Goal: Browse casually

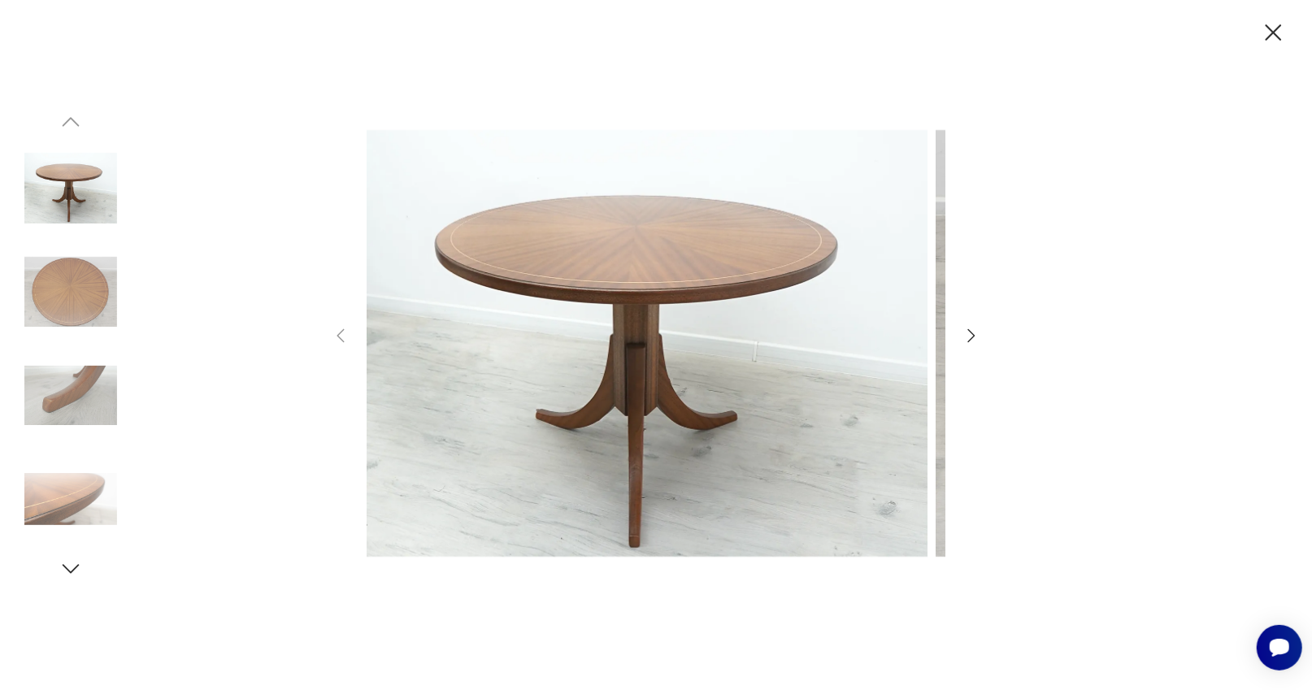
click at [1259, 41] on icon "button" at bounding box center [1273, 33] width 28 height 28
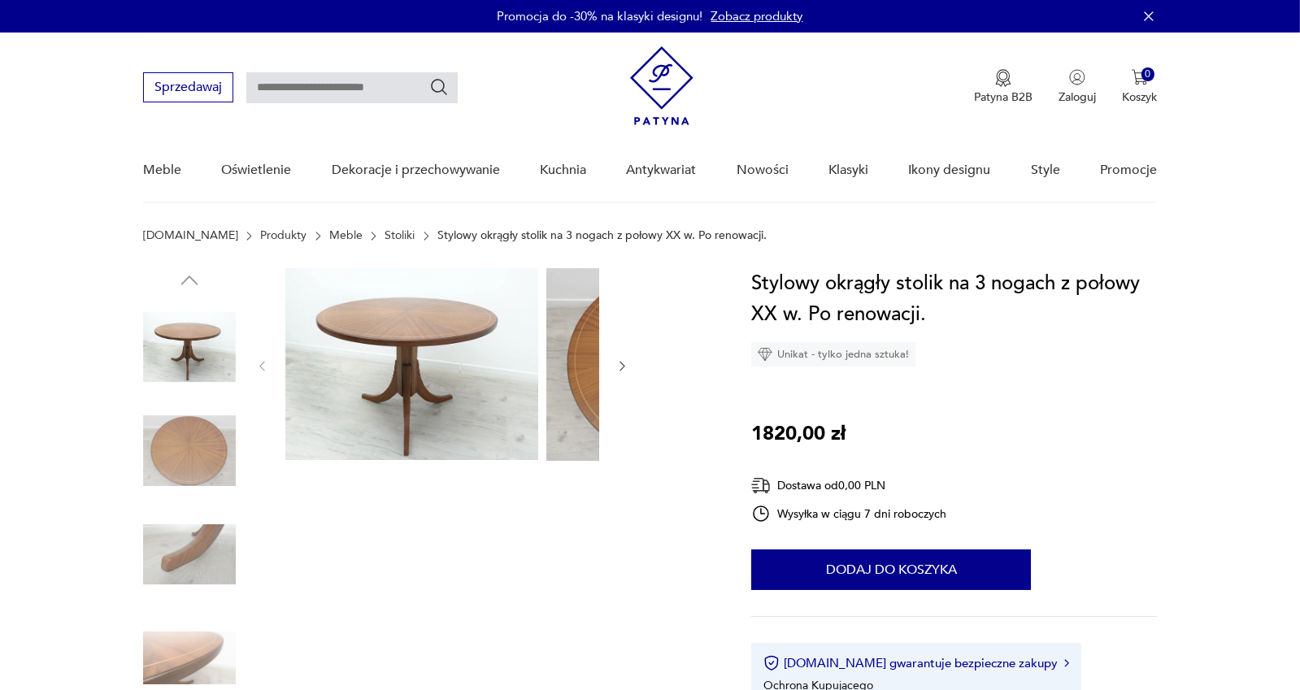
click at [505, 662] on div at bounding box center [442, 503] width 374 height 471
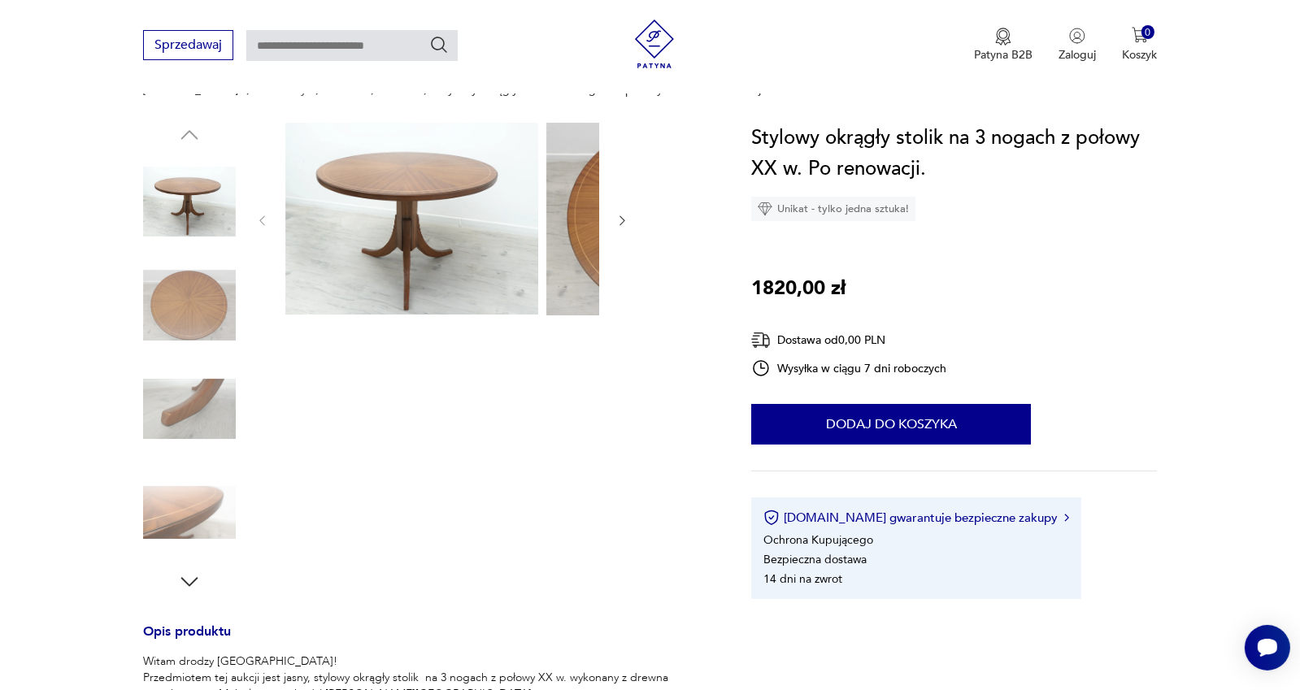
click at [185, 248] on img at bounding box center [189, 201] width 93 height 93
click at [172, 346] on img at bounding box center [189, 305] width 93 height 93
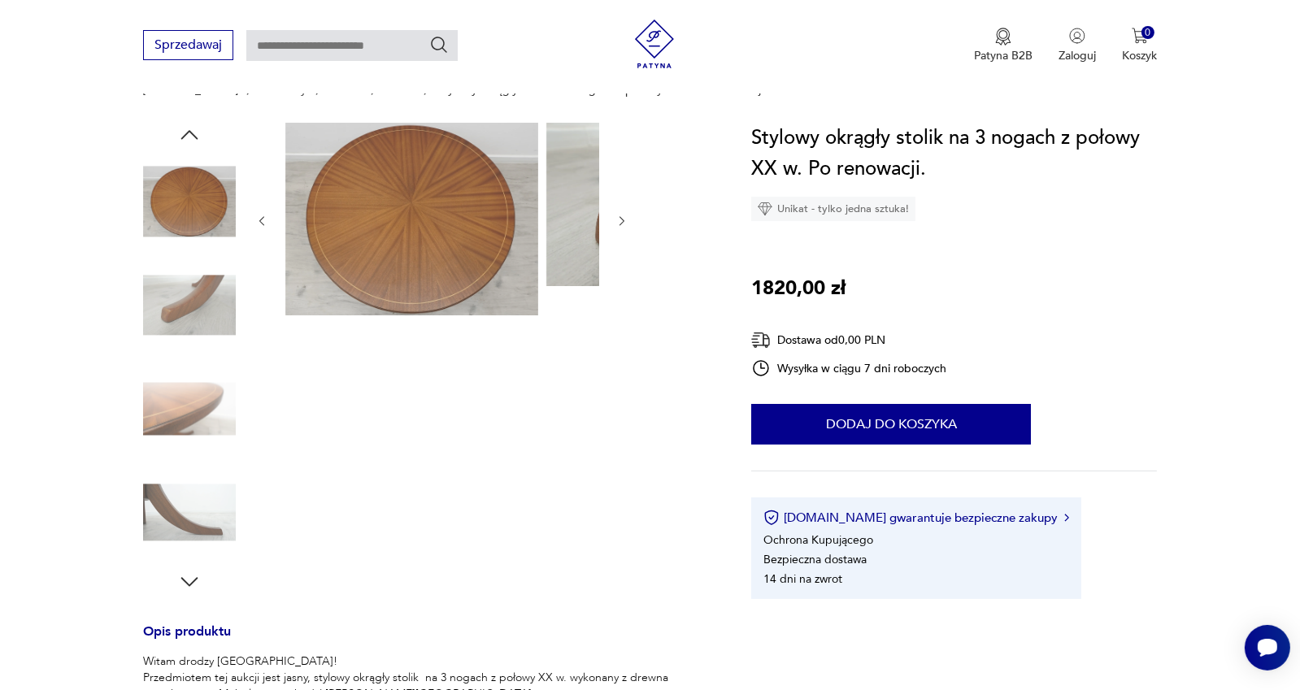
click at [183, 352] on img at bounding box center [189, 305] width 93 height 93
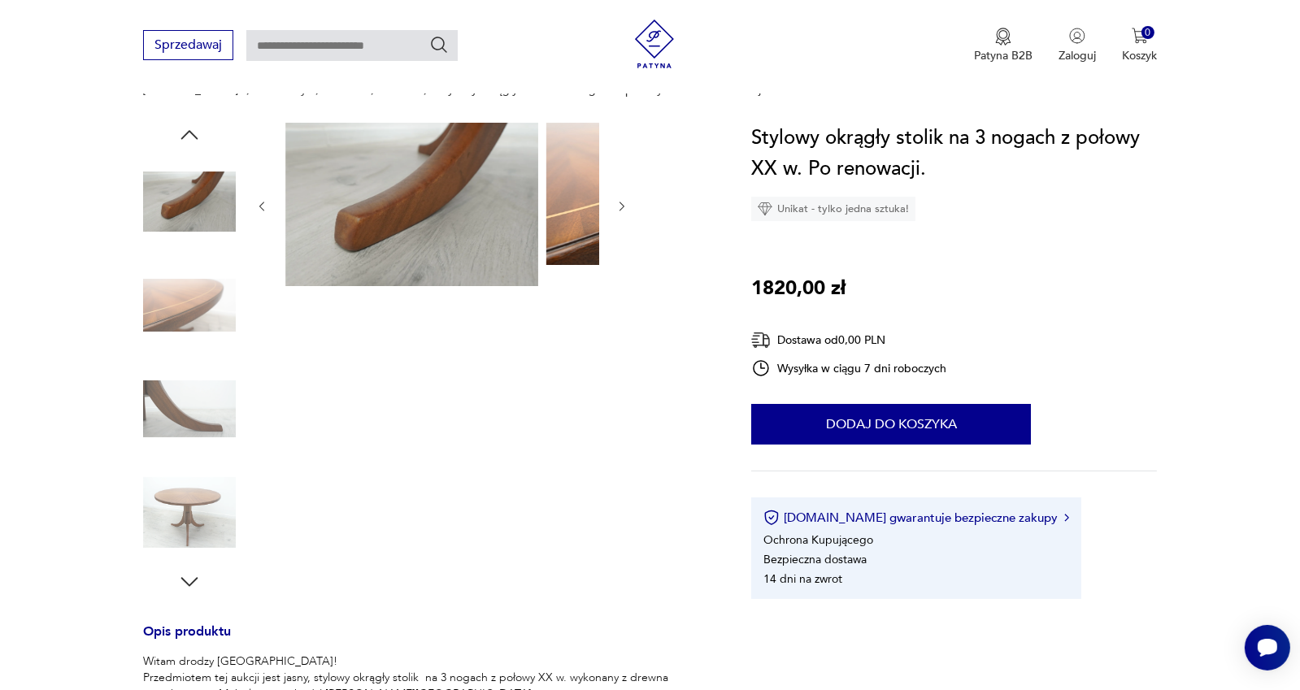
click at [195, 423] on img at bounding box center [189, 409] width 93 height 93
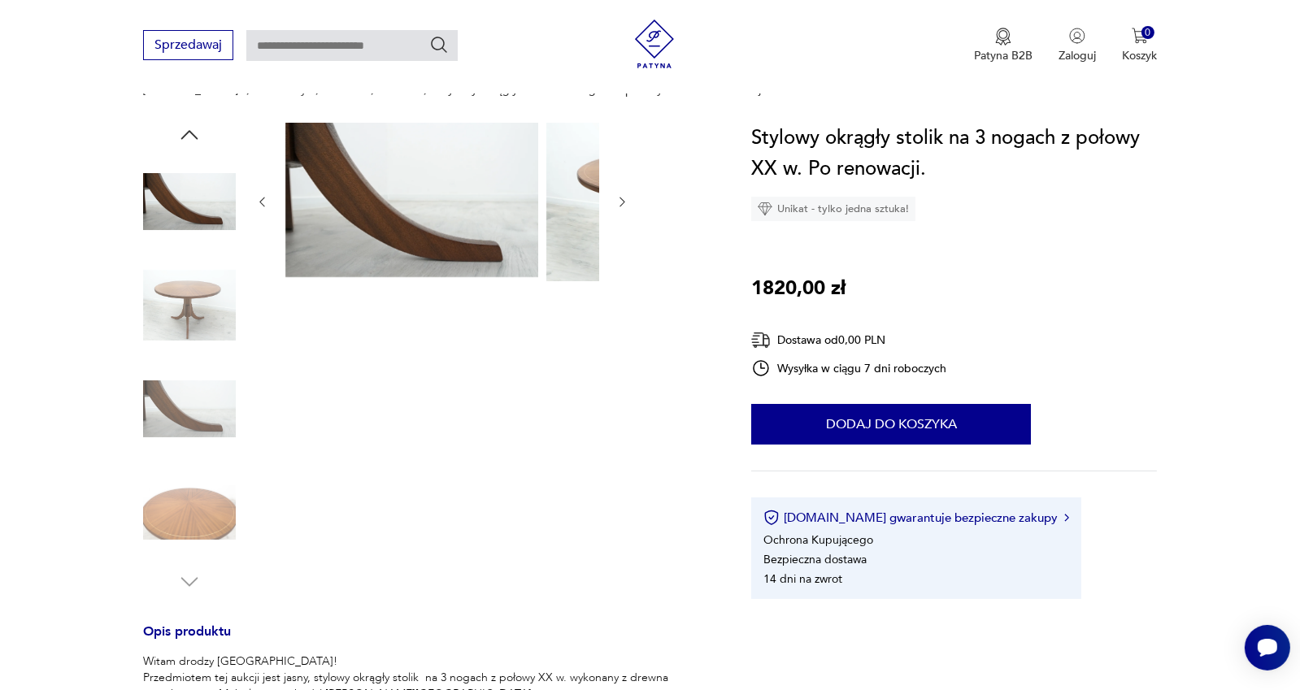
click at [197, 455] on img at bounding box center [189, 409] width 93 height 93
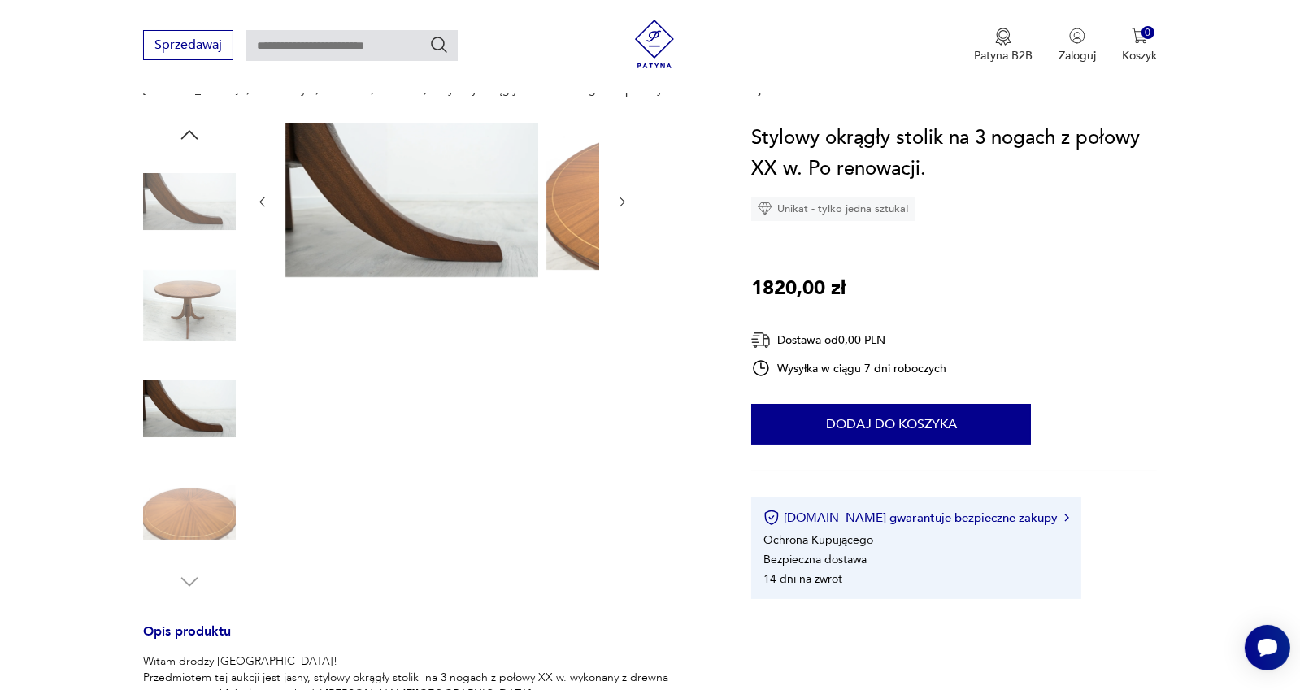
click at [197, 526] on img at bounding box center [189, 513] width 93 height 93
